Goal: Book appointment/travel/reservation

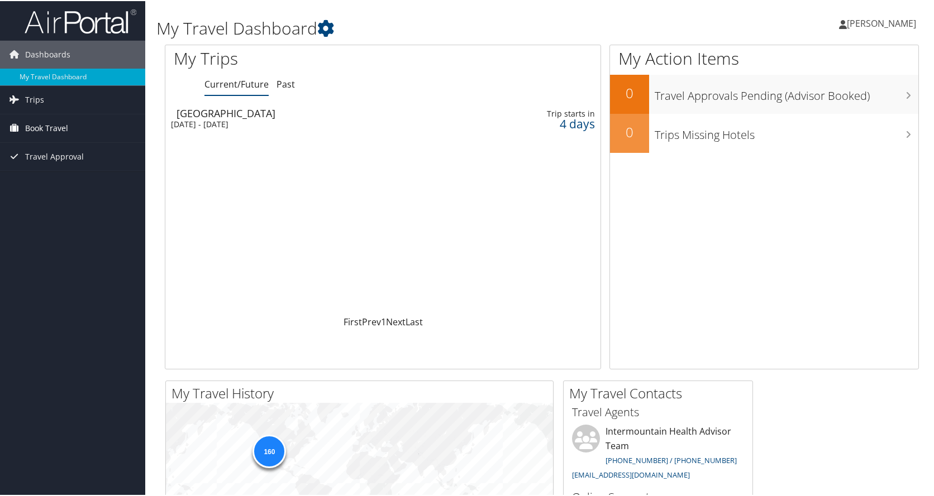
click at [55, 123] on span "Book Travel" at bounding box center [46, 127] width 43 height 28
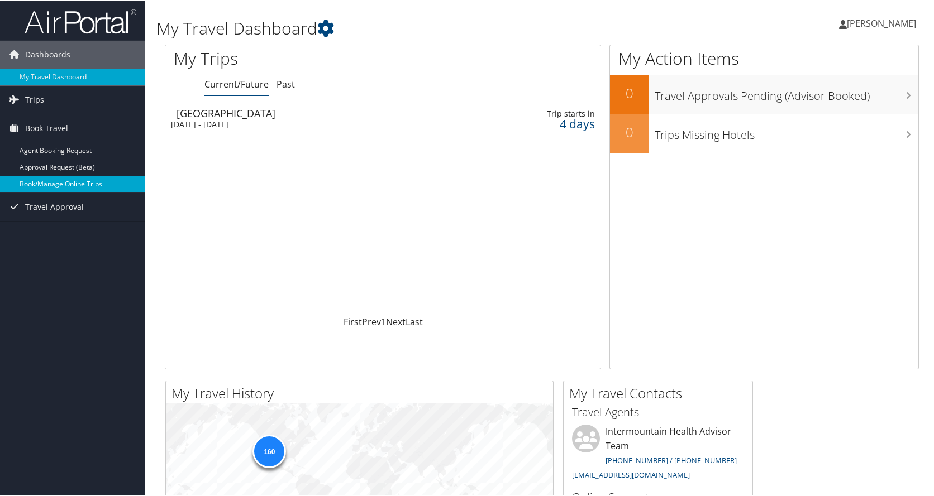
click at [51, 187] on link "Book/Manage Online Trips" at bounding box center [72, 183] width 145 height 17
